Goal: Task Accomplishment & Management: Use online tool/utility

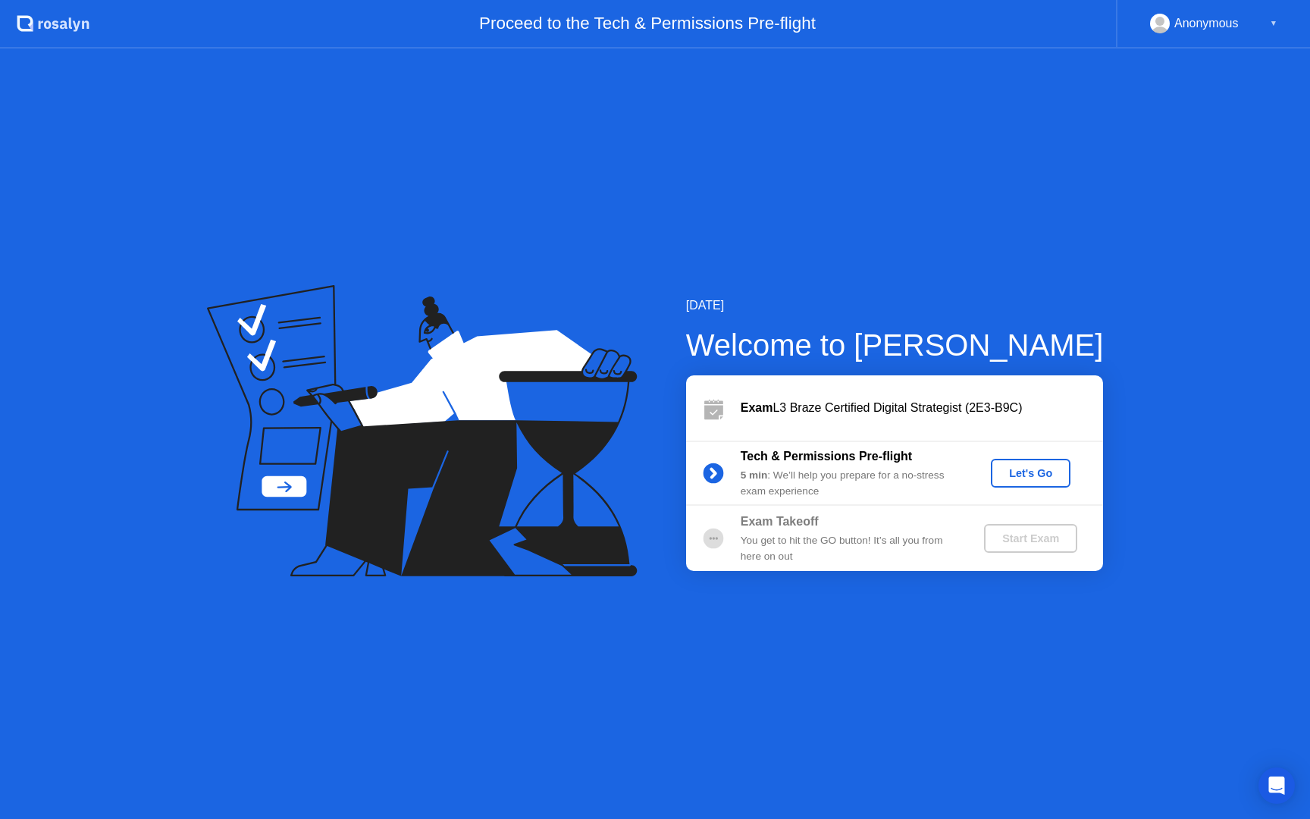
click at [1024, 475] on div "Let's Go" at bounding box center [1030, 473] width 67 height 12
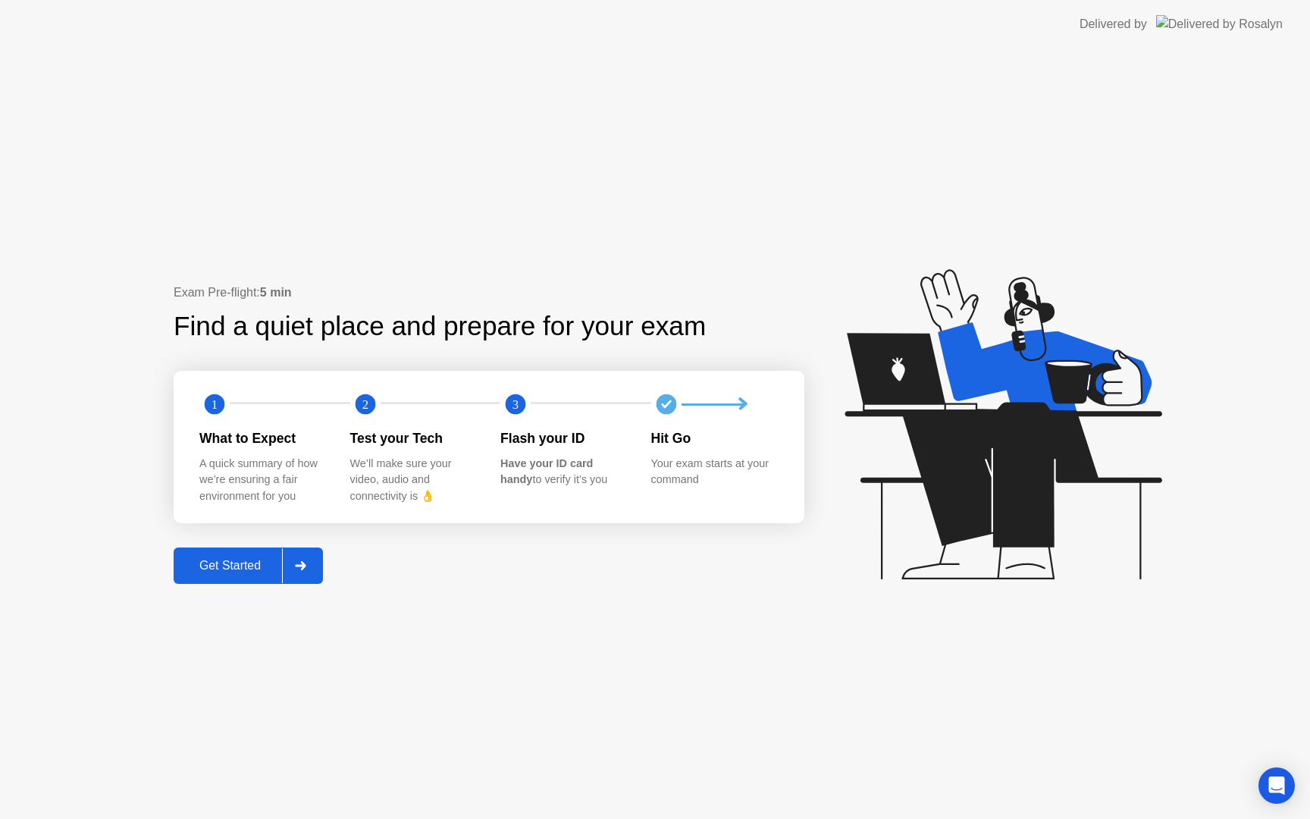
click at [192, 562] on div "Get Started" at bounding box center [230, 566] width 104 height 14
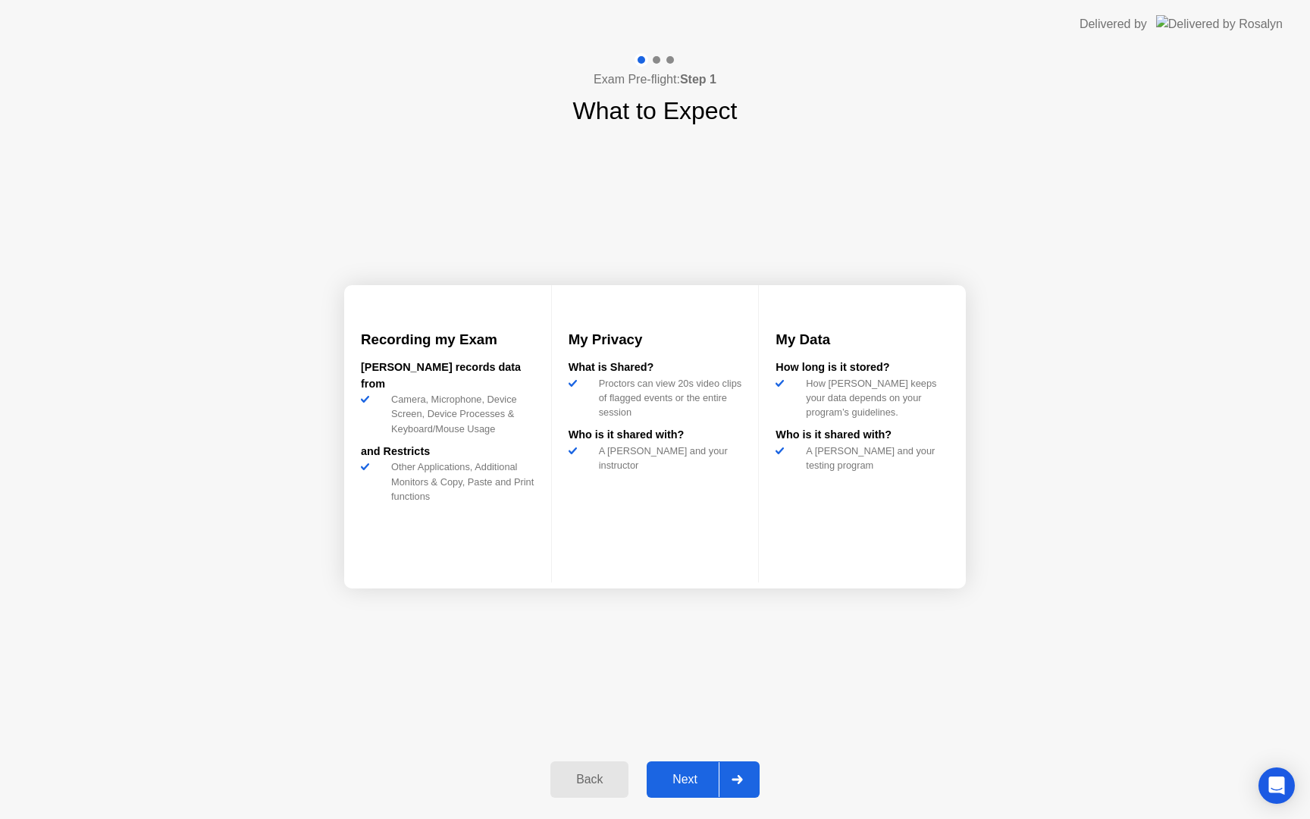
click at [707, 772] on div "Next" at bounding box center [684, 779] width 67 height 14
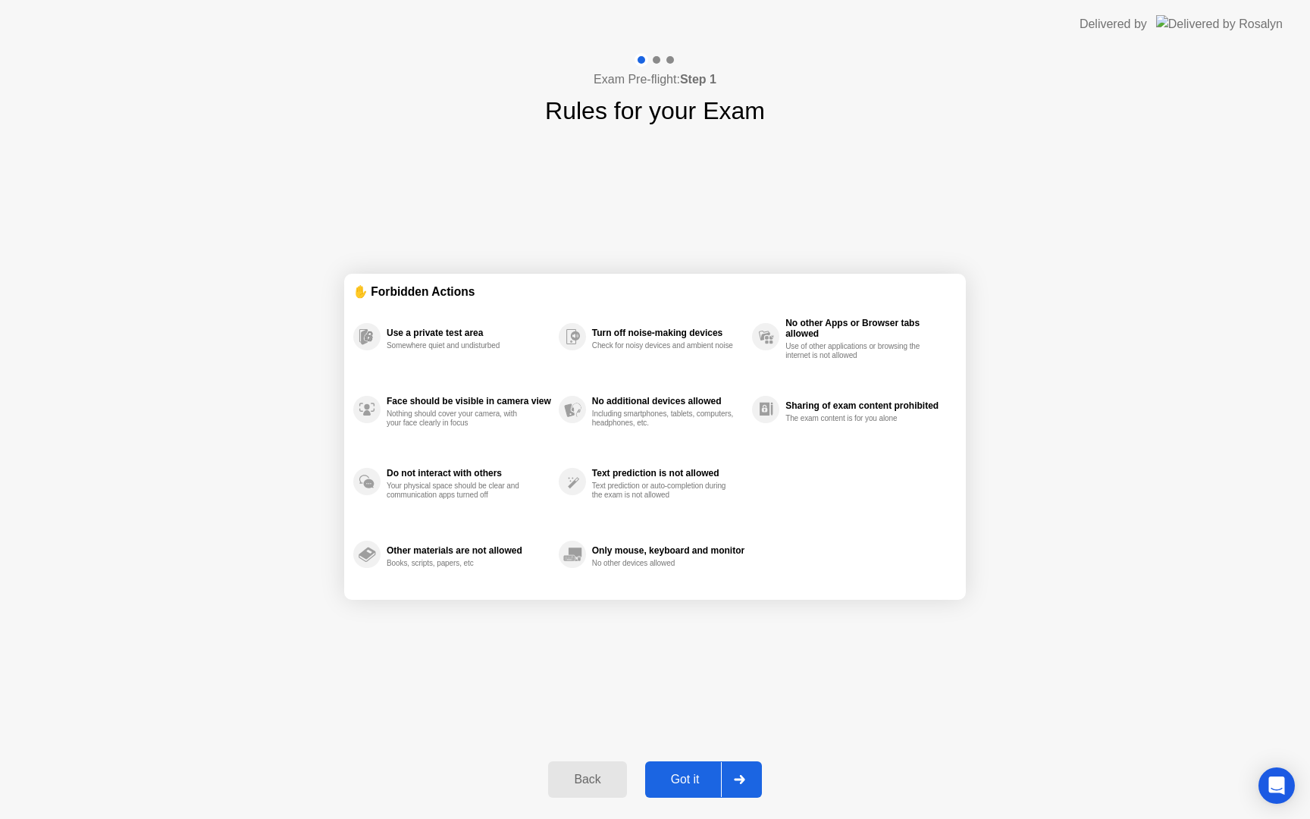
click at [702, 776] on div "Got it" at bounding box center [685, 779] width 71 height 14
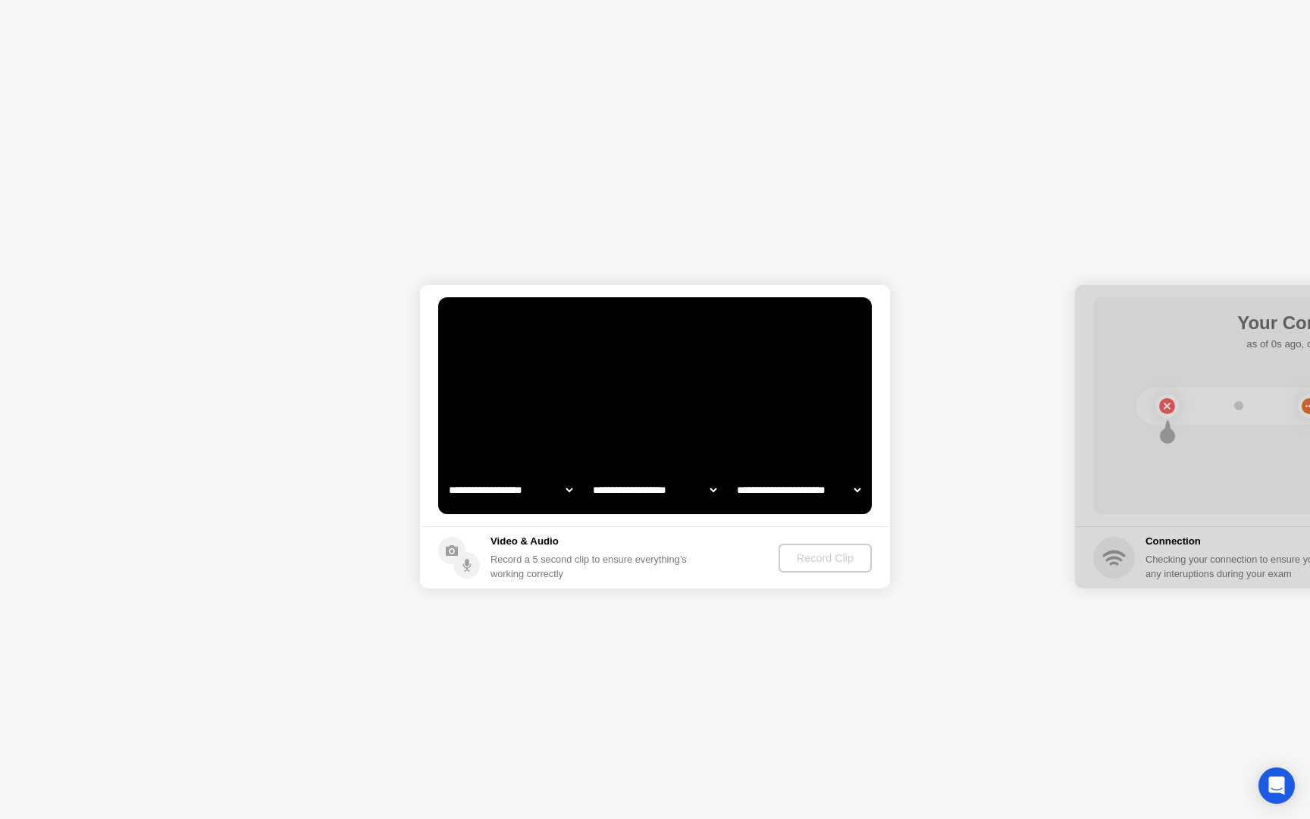
select select "**********"
select select "*******"
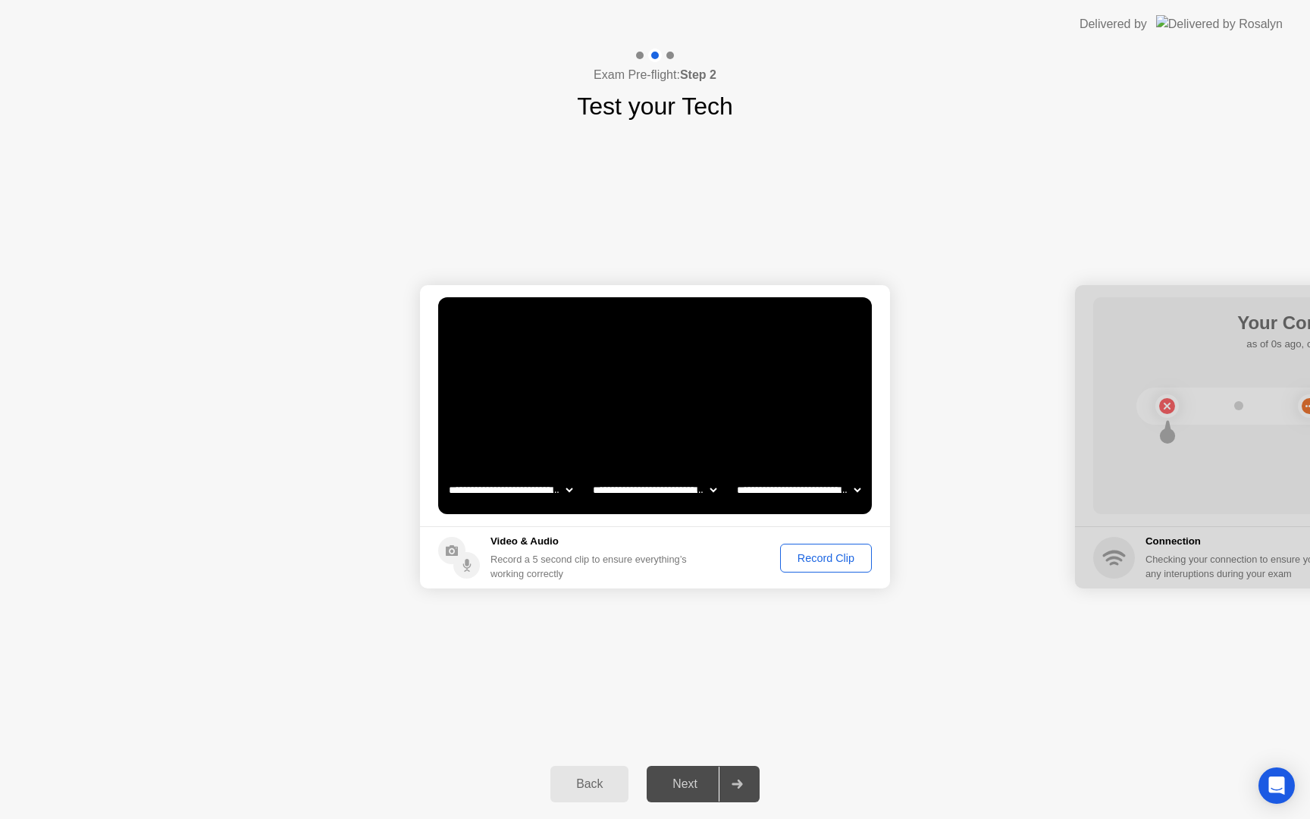
click at [822, 556] on div "Record Clip" at bounding box center [825, 558] width 81 height 12
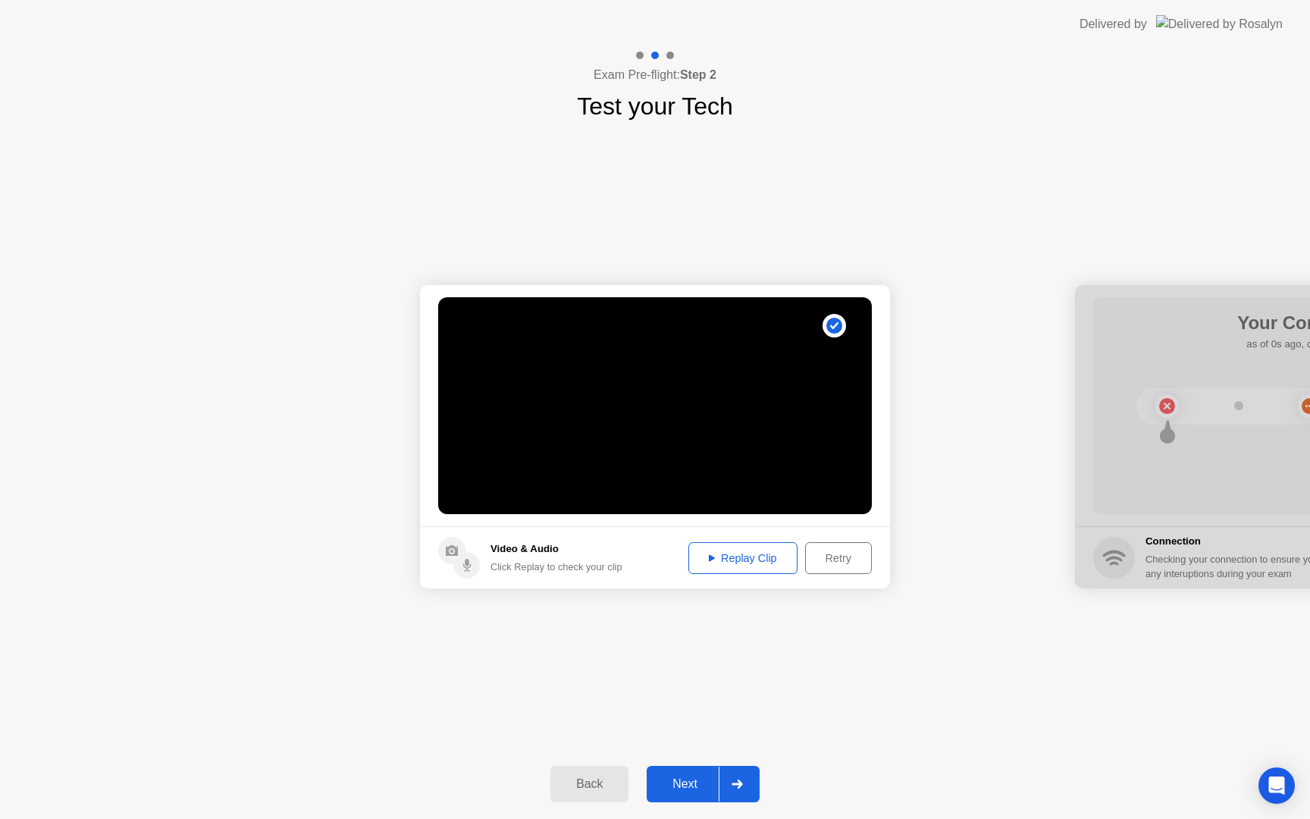
click at [692, 779] on div "Next" at bounding box center [684, 784] width 67 height 14
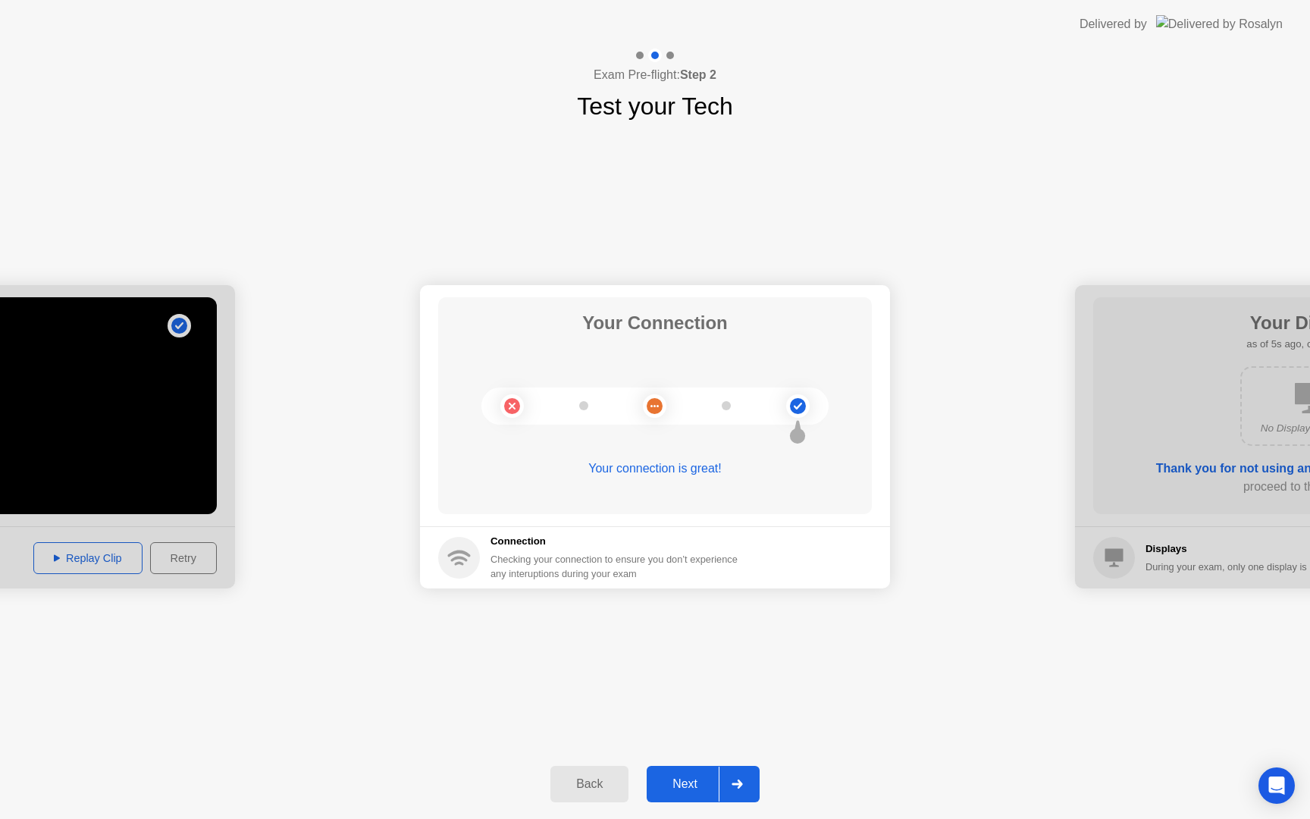
click at [710, 791] on div "Next" at bounding box center [684, 784] width 67 height 14
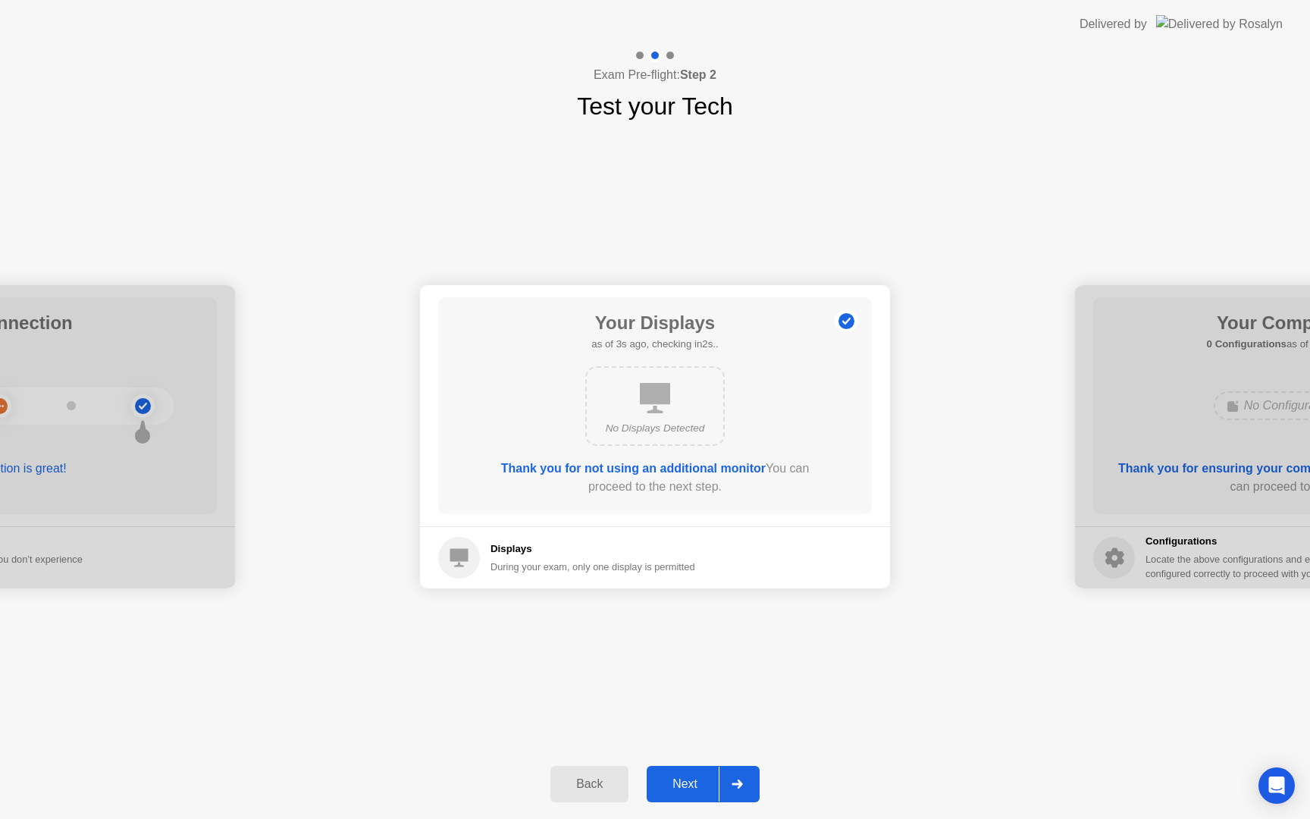
click at [706, 787] on div "Next" at bounding box center [684, 784] width 67 height 14
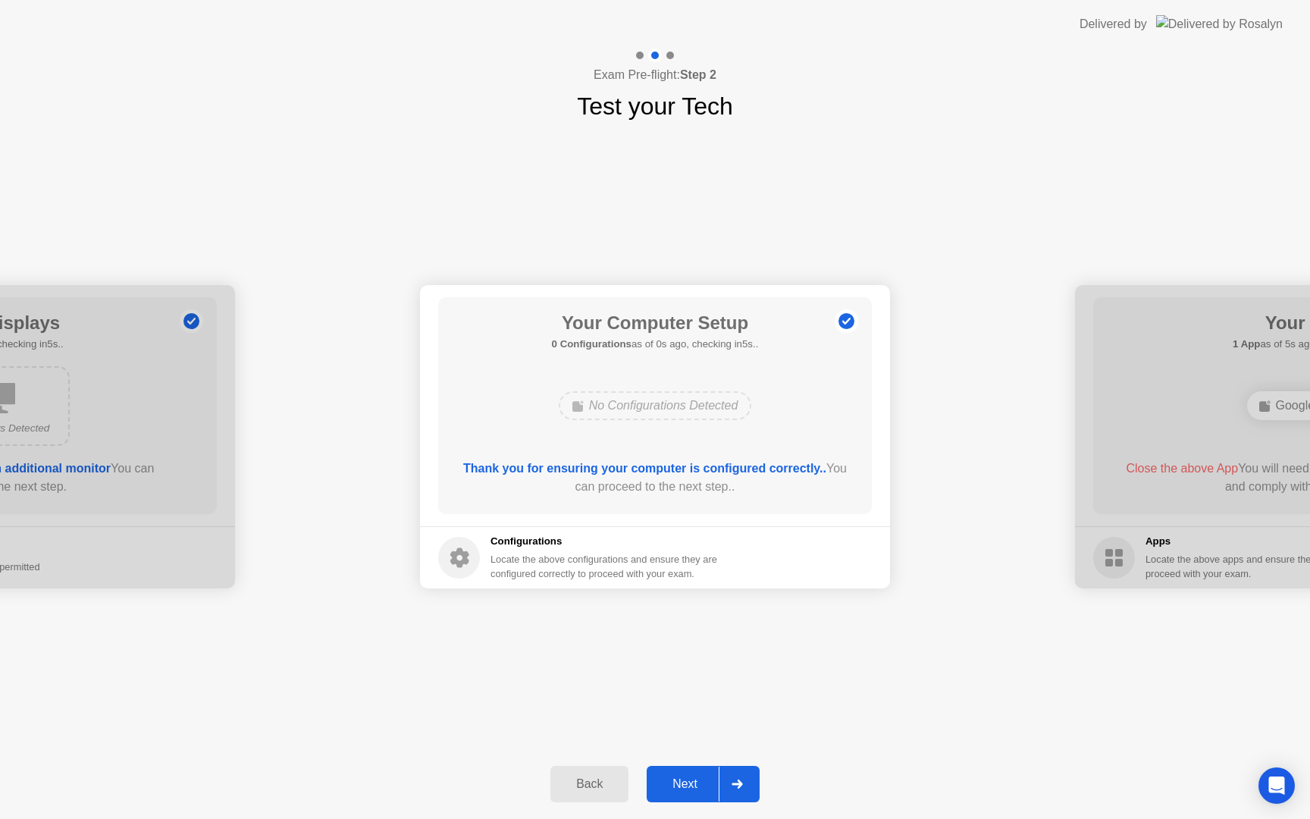
click at [706, 787] on div "Next" at bounding box center [684, 784] width 67 height 14
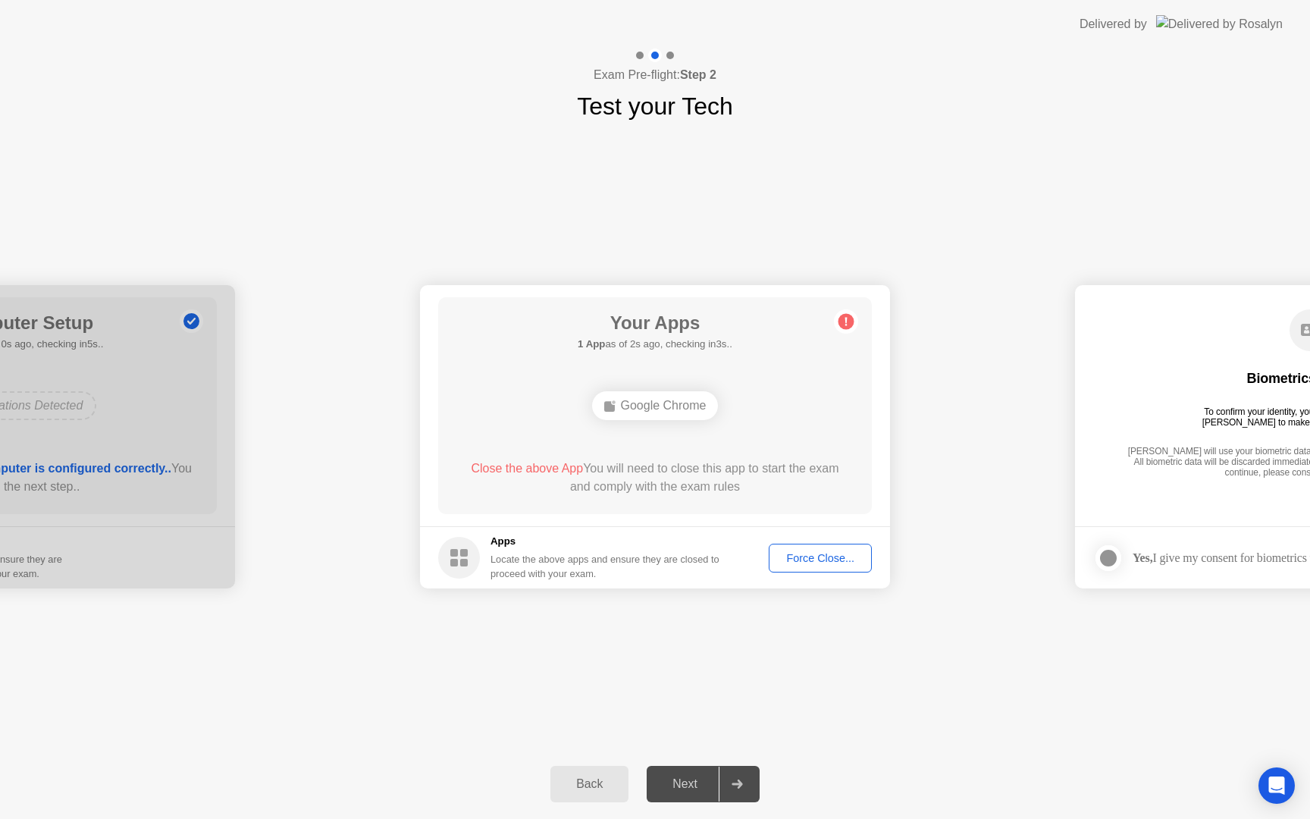
click at [813, 559] on div "Force Close..." at bounding box center [820, 558] width 92 height 12
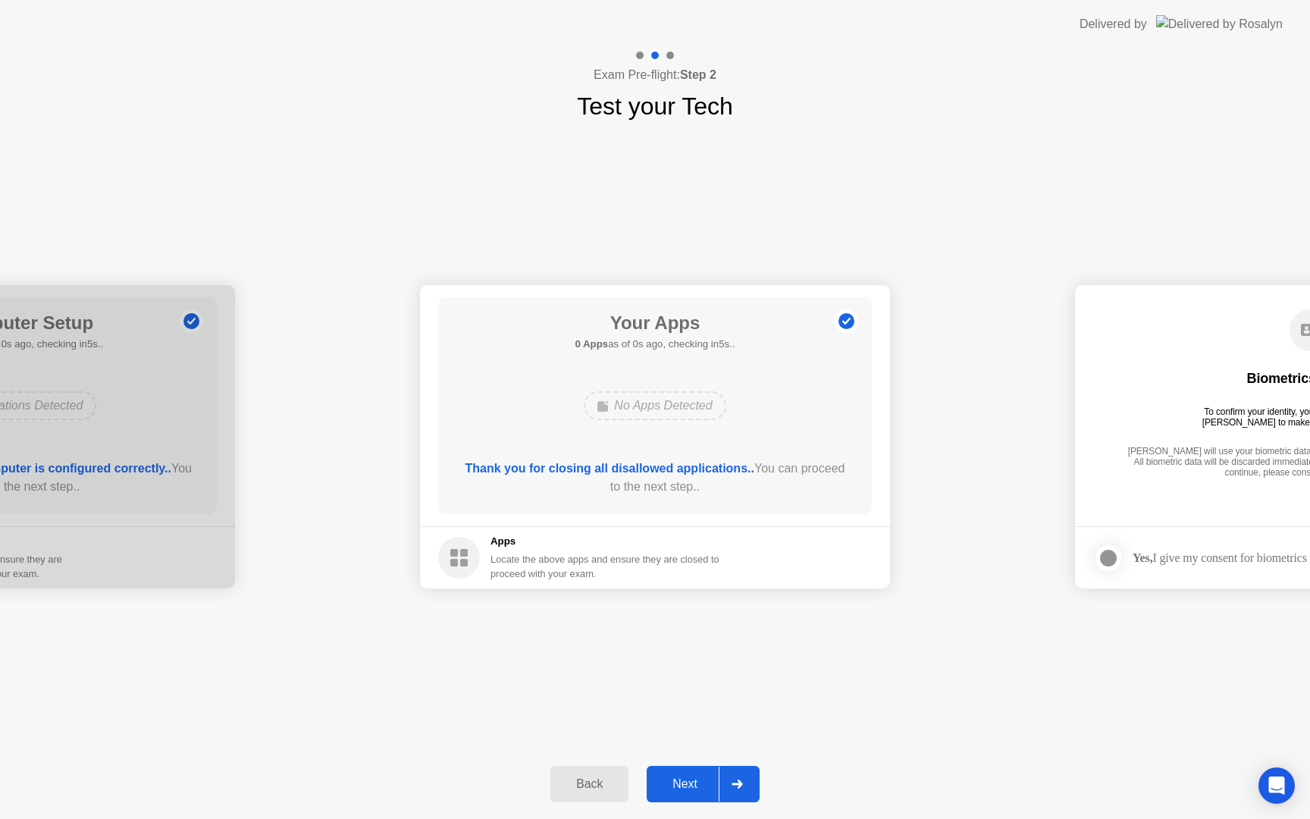
click at [694, 787] on div "Next" at bounding box center [684, 784] width 67 height 14
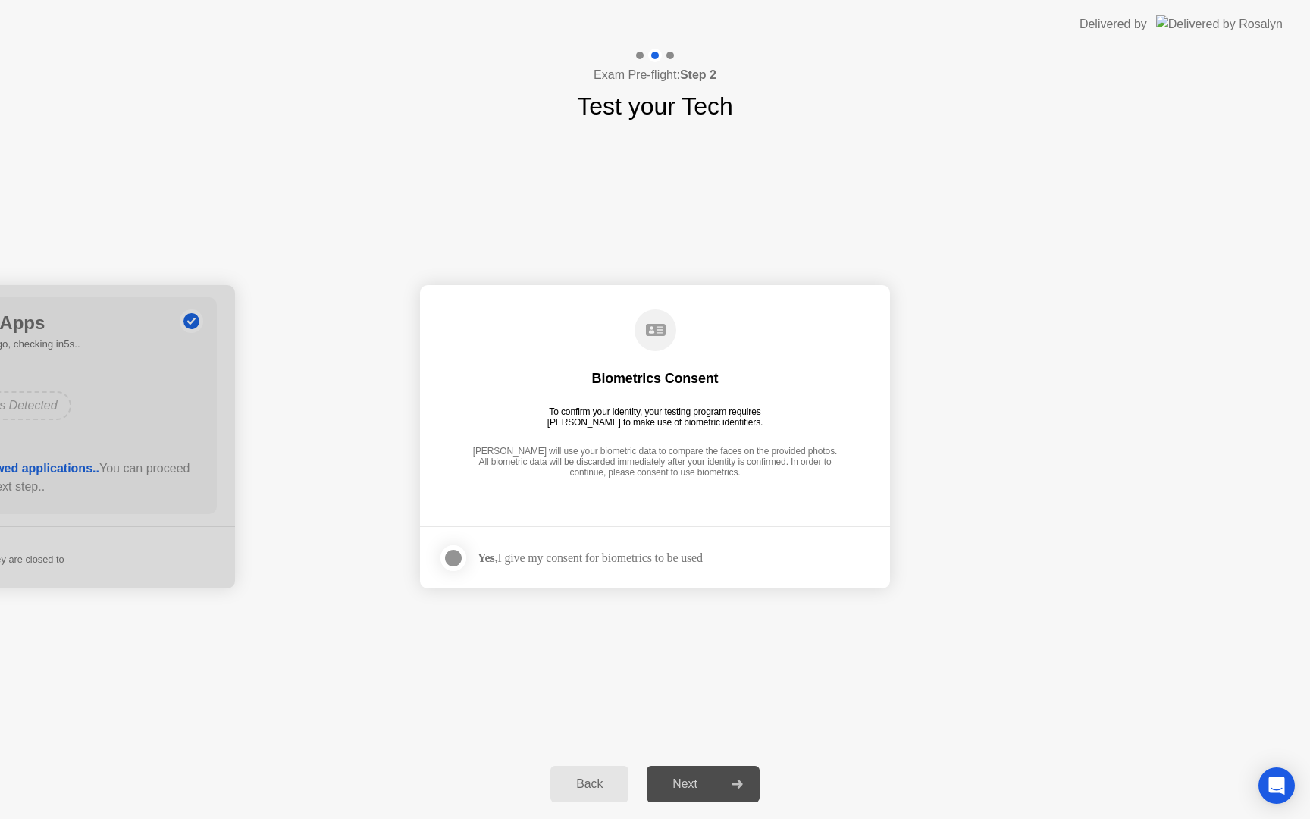
click at [459, 559] on div at bounding box center [453, 558] width 18 height 18
click at [687, 782] on div "Next" at bounding box center [684, 784] width 67 height 14
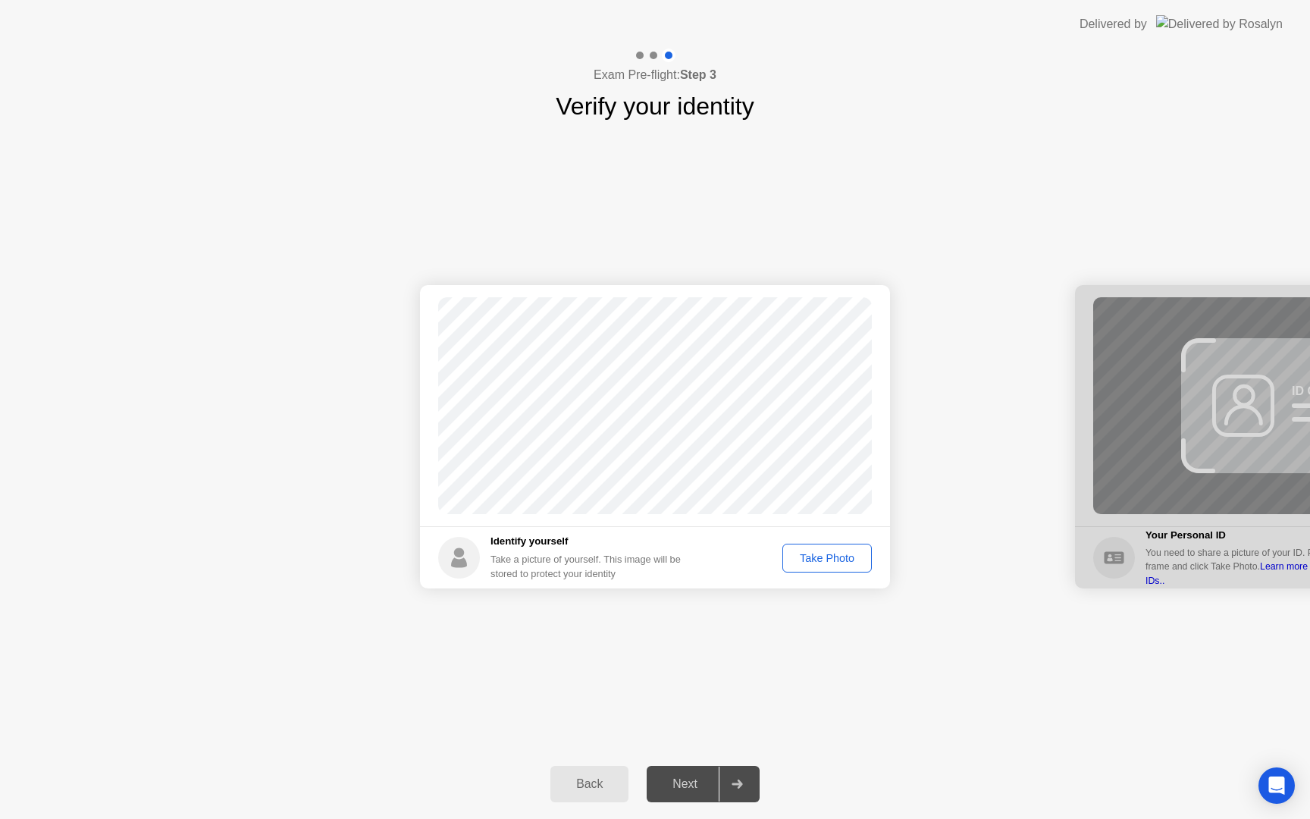
click at [843, 562] on div "Take Photo" at bounding box center [827, 558] width 79 height 12
click at [695, 782] on div "Next" at bounding box center [684, 784] width 67 height 14
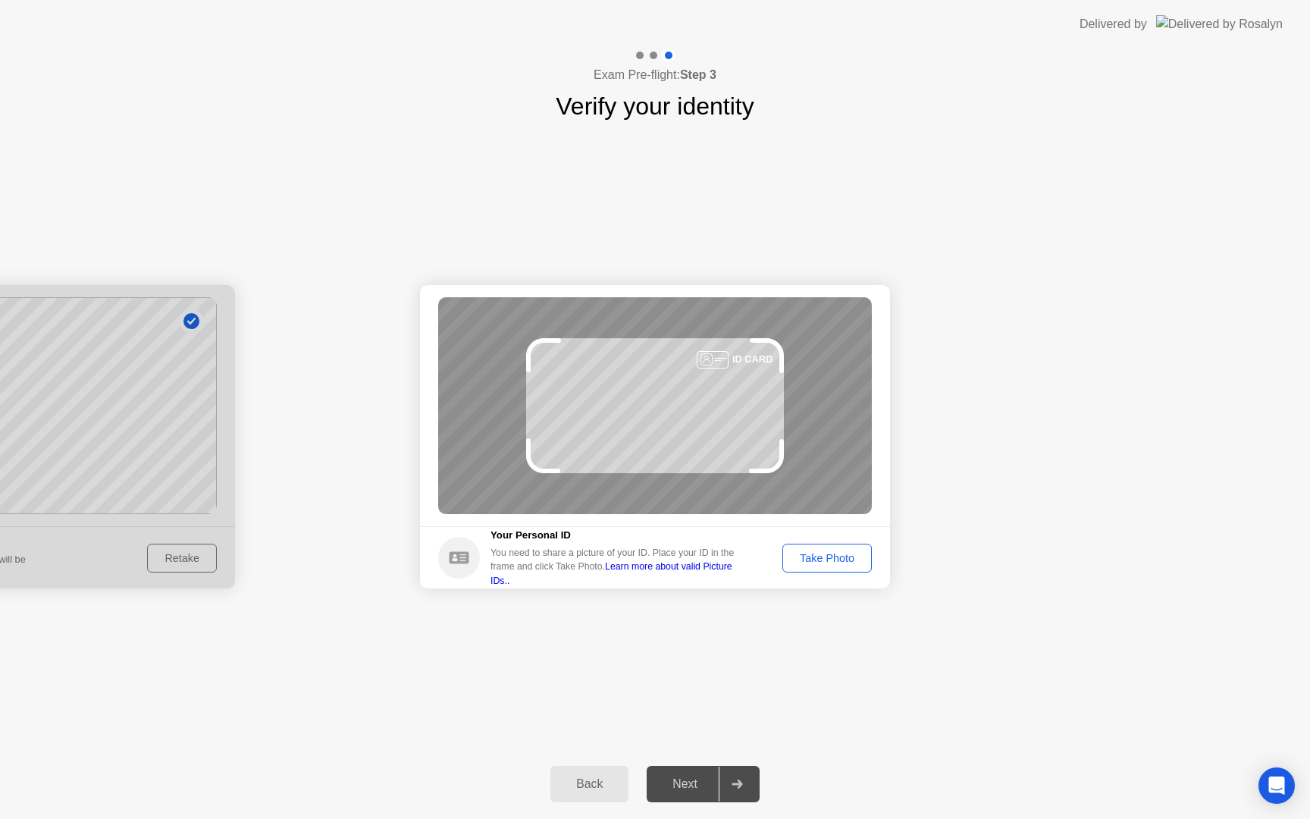
click at [819, 556] on div "Take Photo" at bounding box center [827, 558] width 79 height 12
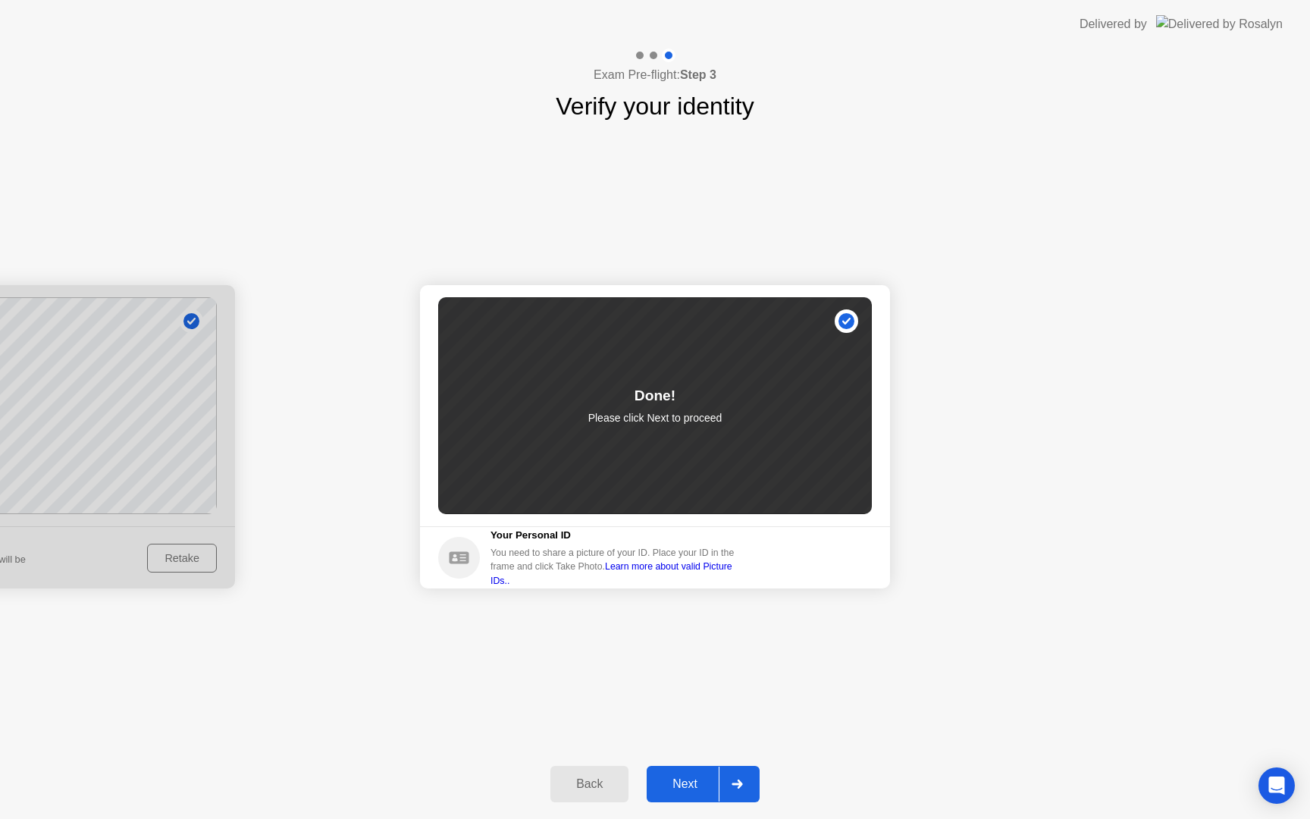
click at [693, 782] on div "Next" at bounding box center [684, 784] width 67 height 14
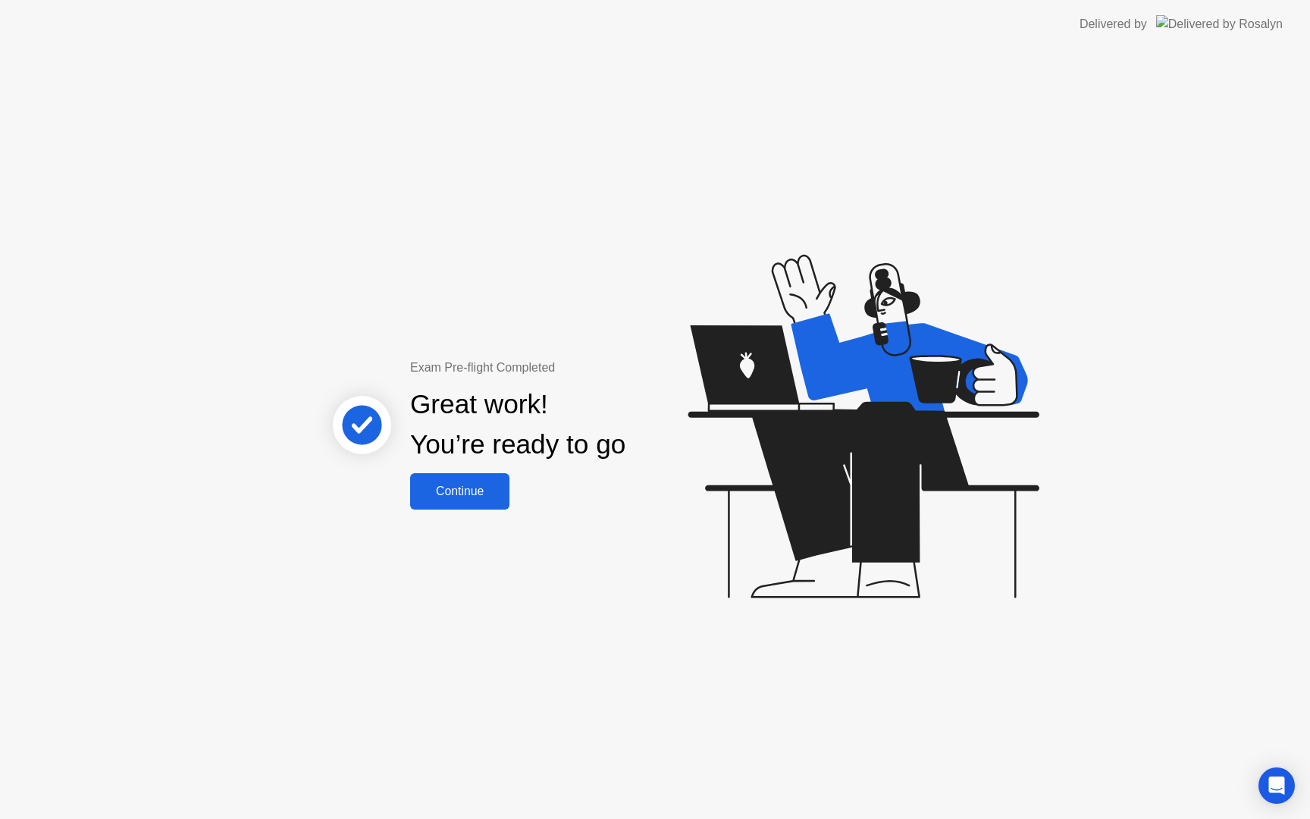
click at [475, 498] on div "Continue" at bounding box center [460, 491] width 90 height 14
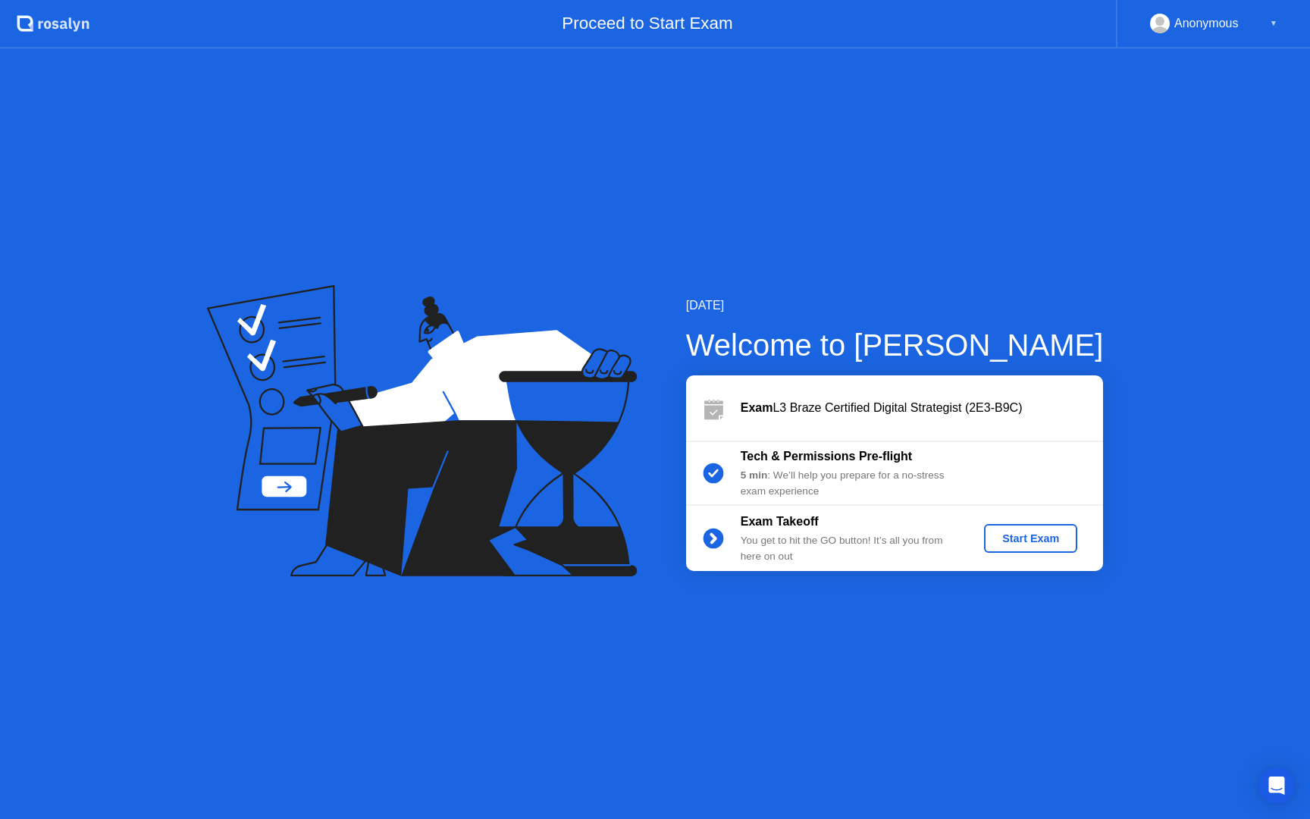
click at [1066, 544] on div "Start Exam" at bounding box center [1030, 538] width 81 height 12
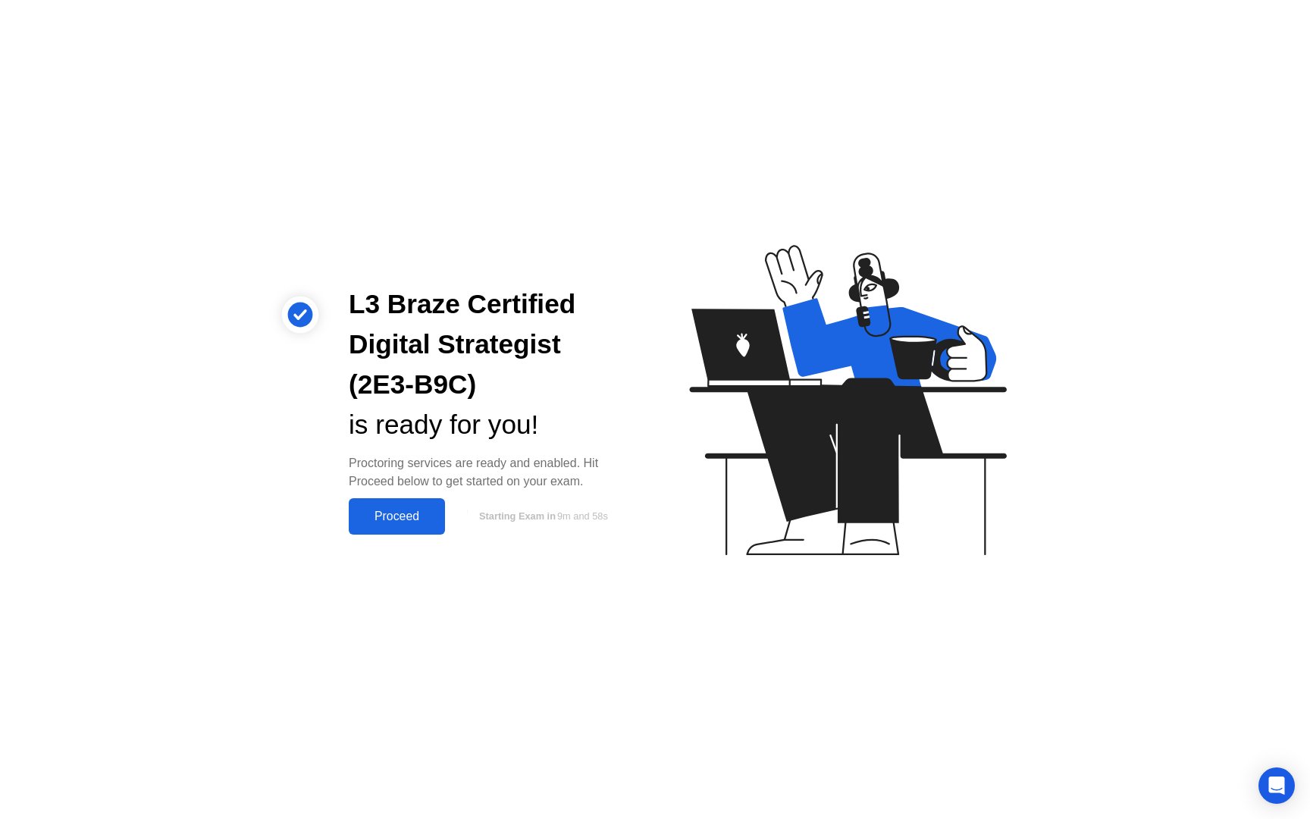
click at [404, 515] on div "Proceed" at bounding box center [396, 516] width 87 height 14
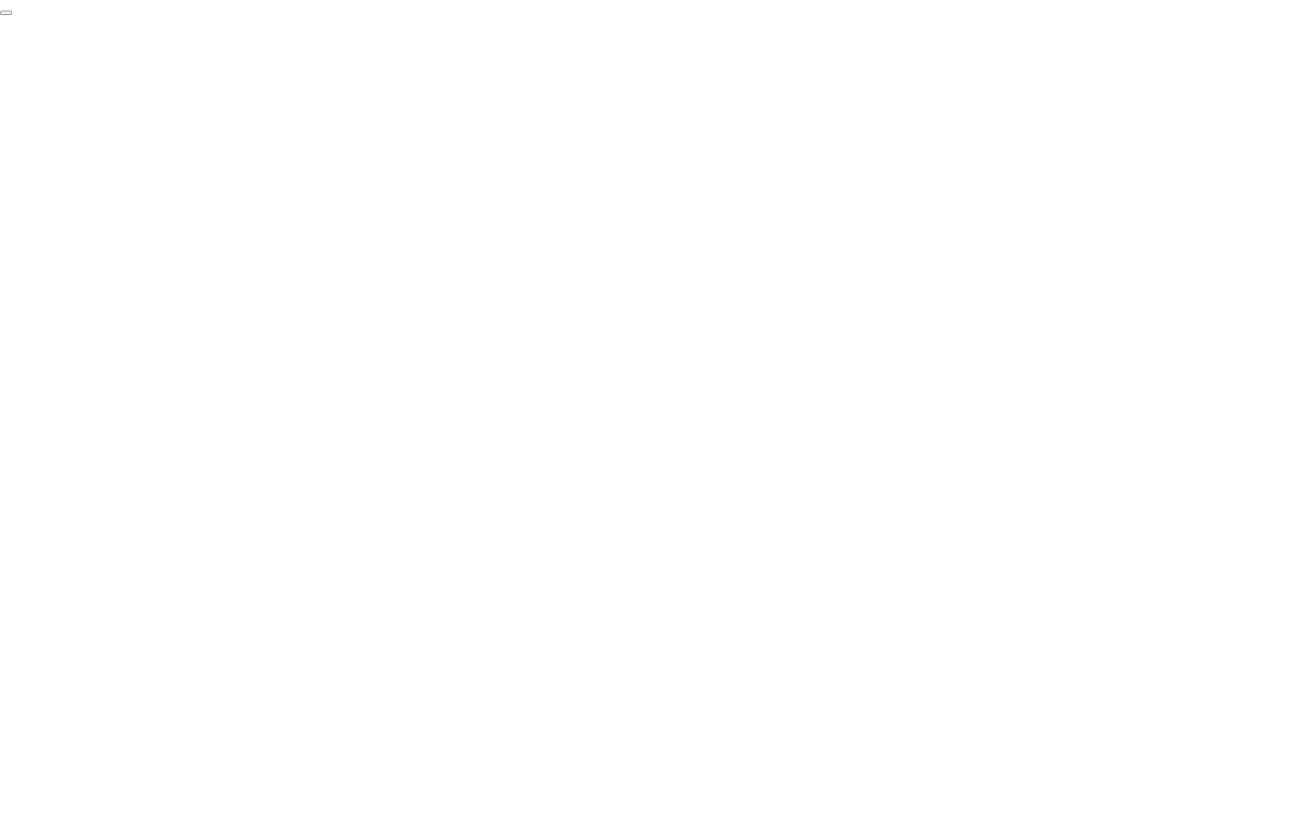
click div "End Proctoring Session"
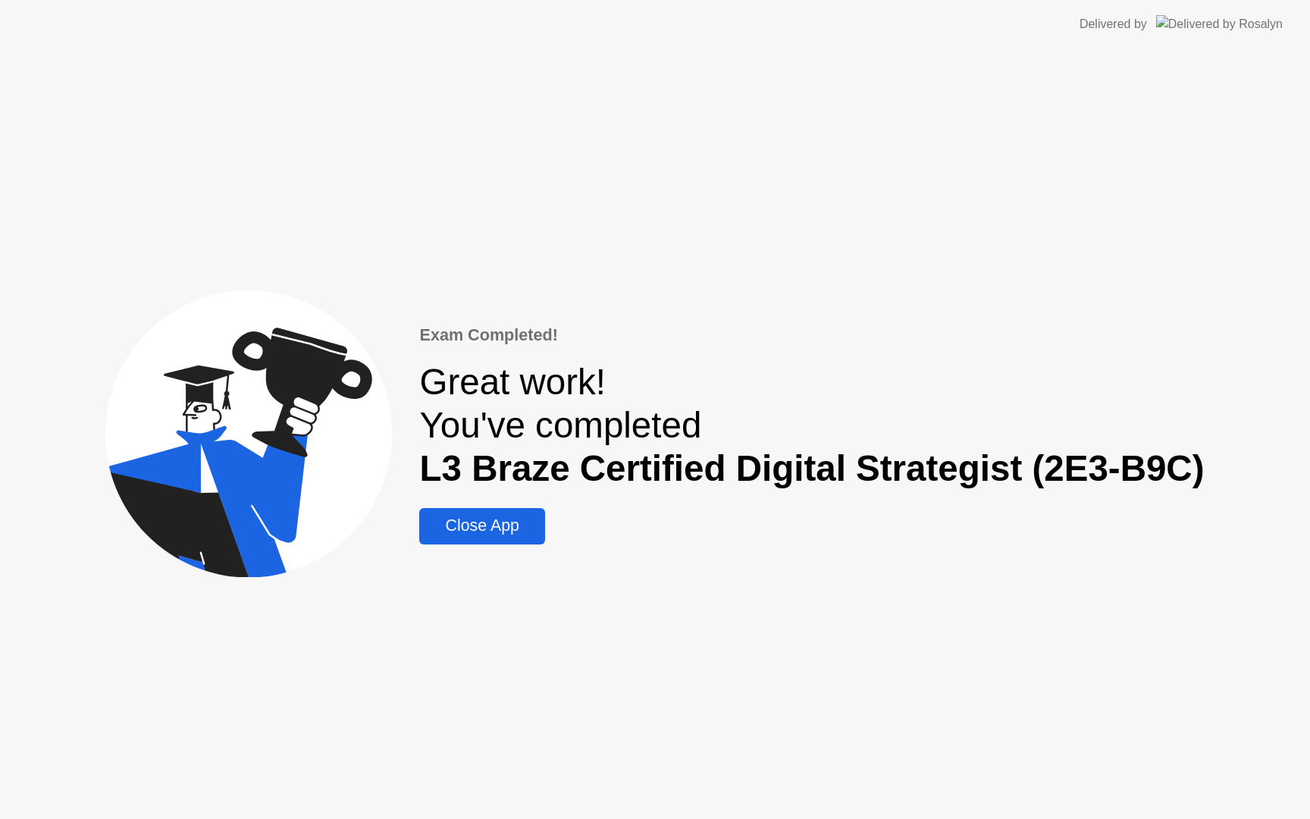
click at [510, 535] on div "Close App" at bounding box center [482, 525] width 116 height 19
